Goal: Complete application form

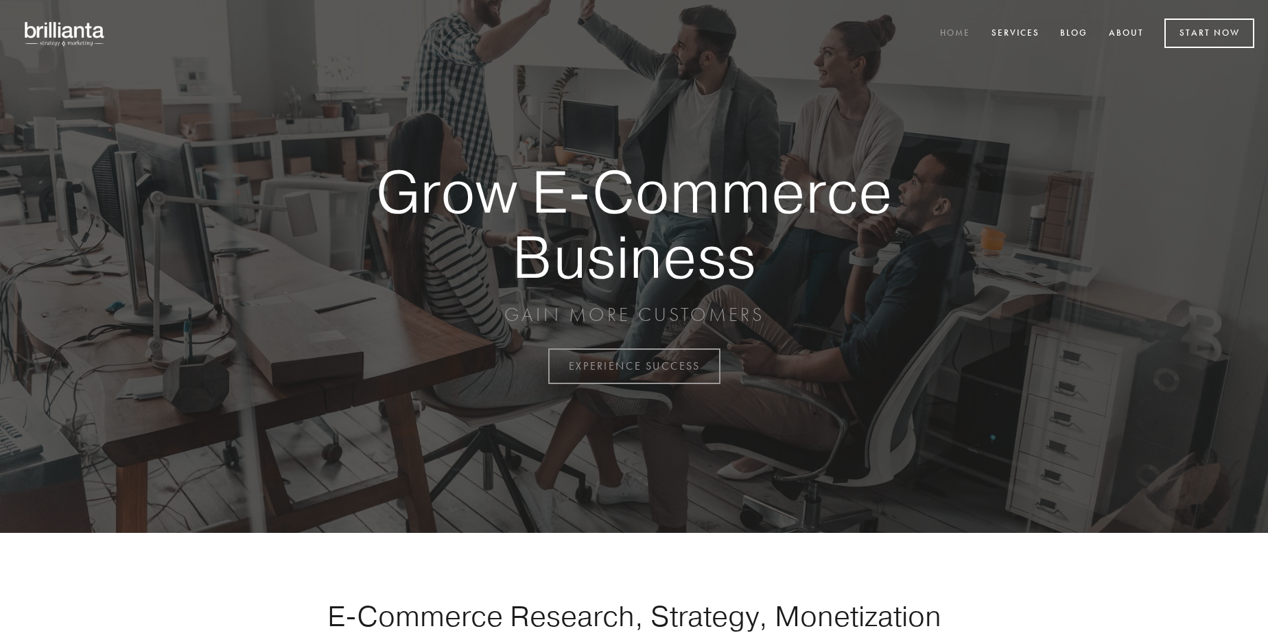
scroll to position [3596, 0]
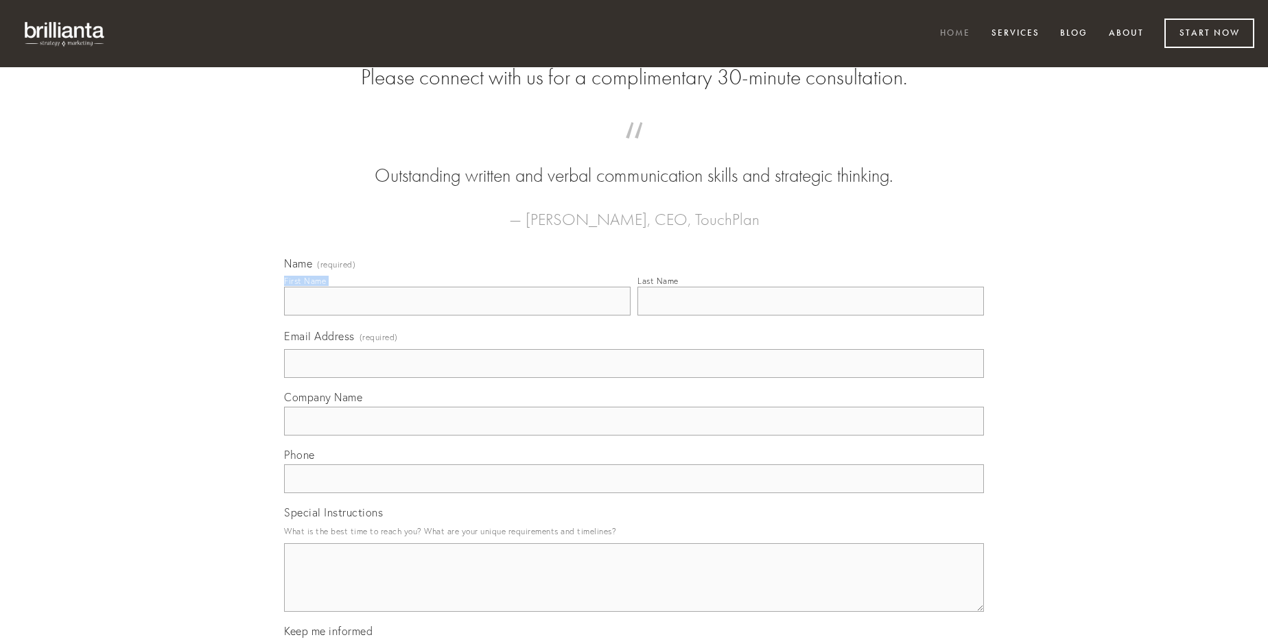
type input "[PERSON_NAME]"
click at [810, 316] on input "Last Name" at bounding box center [810, 301] width 346 height 29
type input "[PERSON_NAME]"
click at [634, 378] on input "Email Address (required)" at bounding box center [634, 363] width 700 height 29
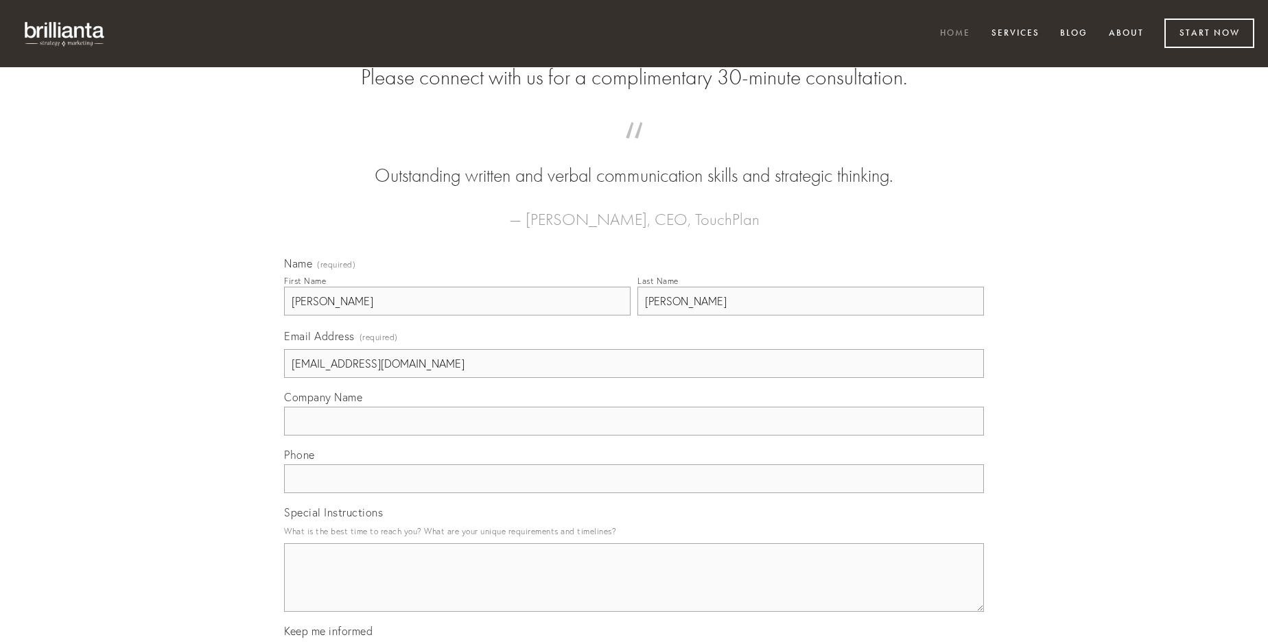
type input "[EMAIL_ADDRESS][DOMAIN_NAME]"
click at [634, 436] on input "Company Name" at bounding box center [634, 421] width 700 height 29
type input "consectetur"
click at [634, 493] on input "text" at bounding box center [634, 478] width 700 height 29
click at [634, 590] on textarea "Special Instructions" at bounding box center [634, 577] width 700 height 69
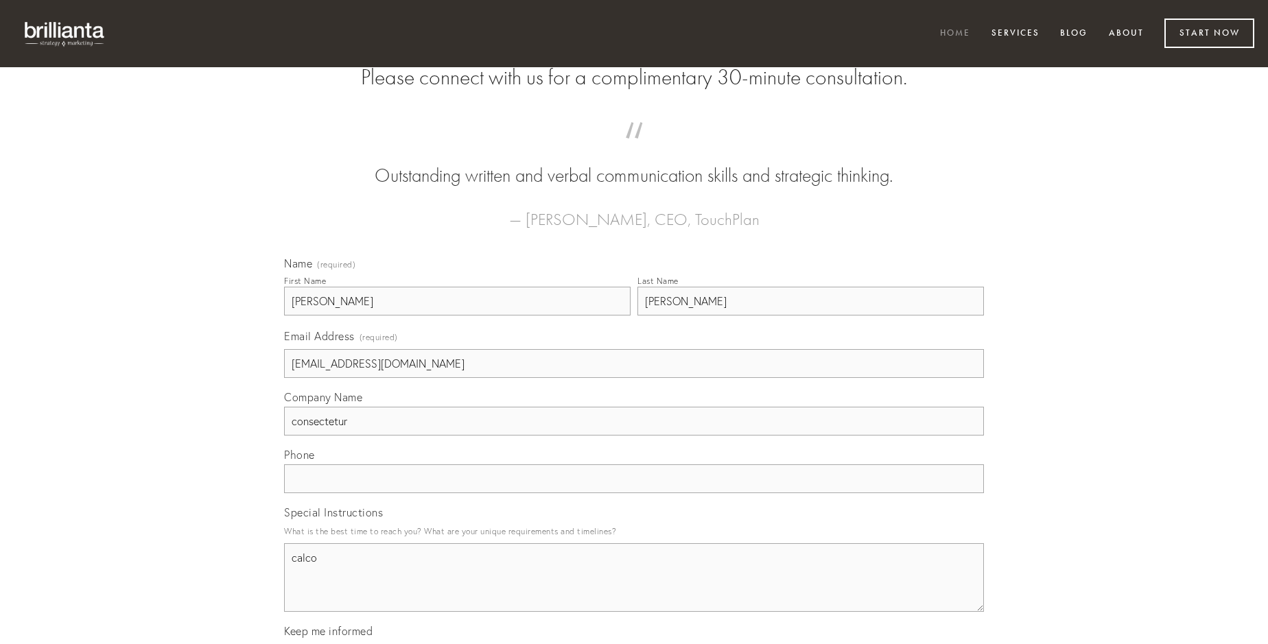
type textarea "calco"
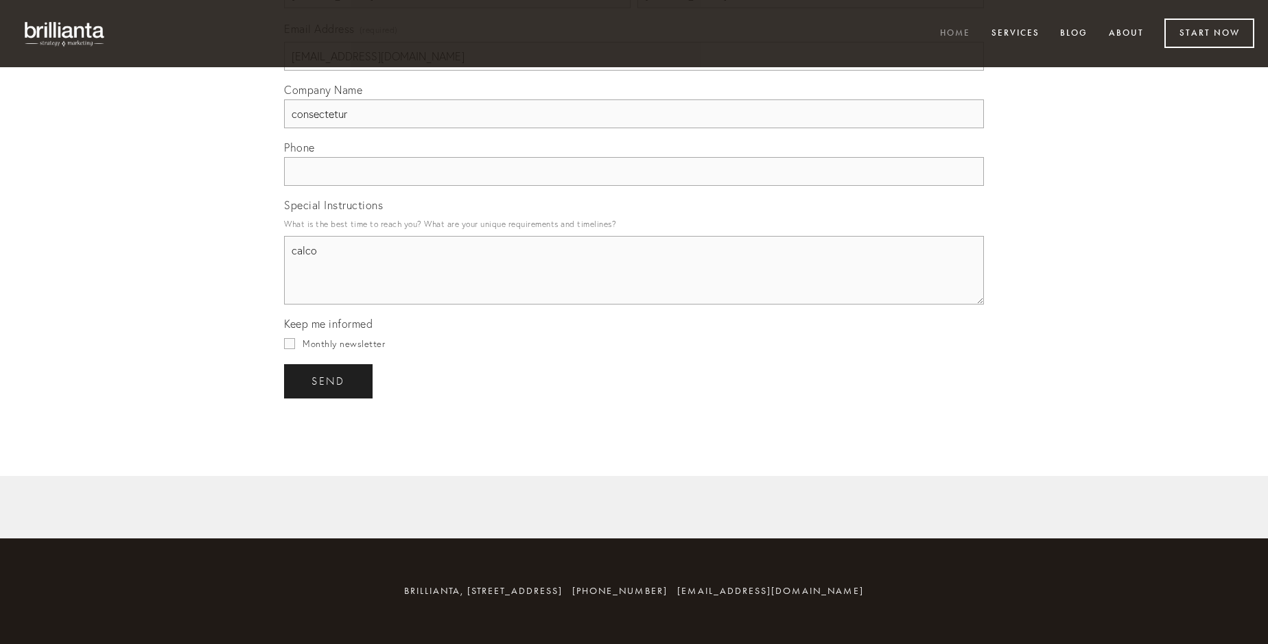
click at [329, 381] on span "send" at bounding box center [328, 381] width 34 height 12
